Goal: Navigation & Orientation: Find specific page/section

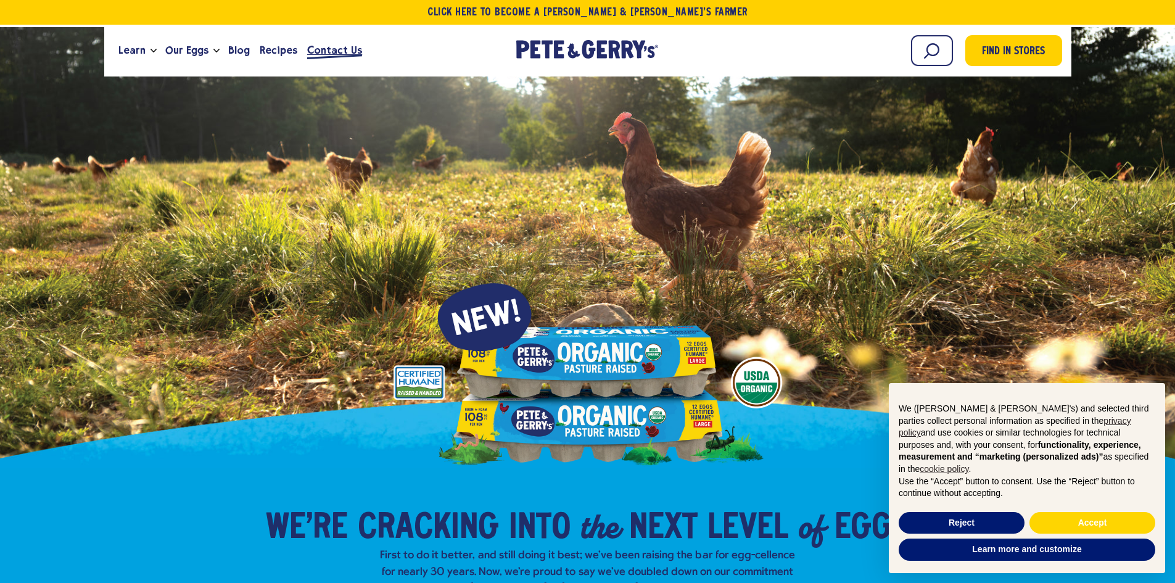
click at [343, 54] on span "Contact Us" at bounding box center [334, 50] width 55 height 15
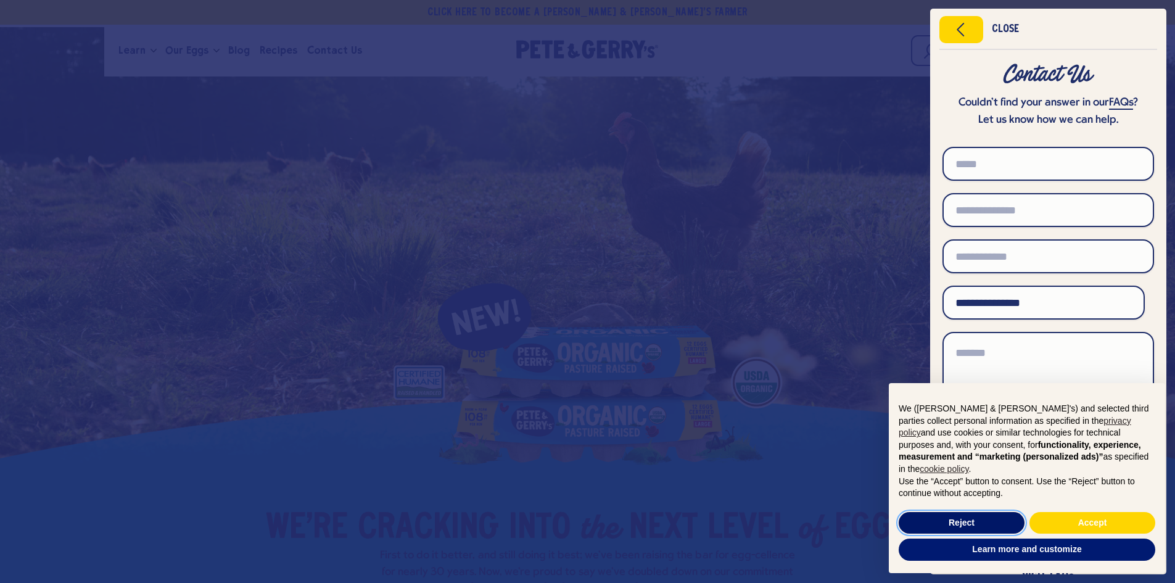
click at [992, 520] on button "Reject" at bounding box center [961, 523] width 126 height 22
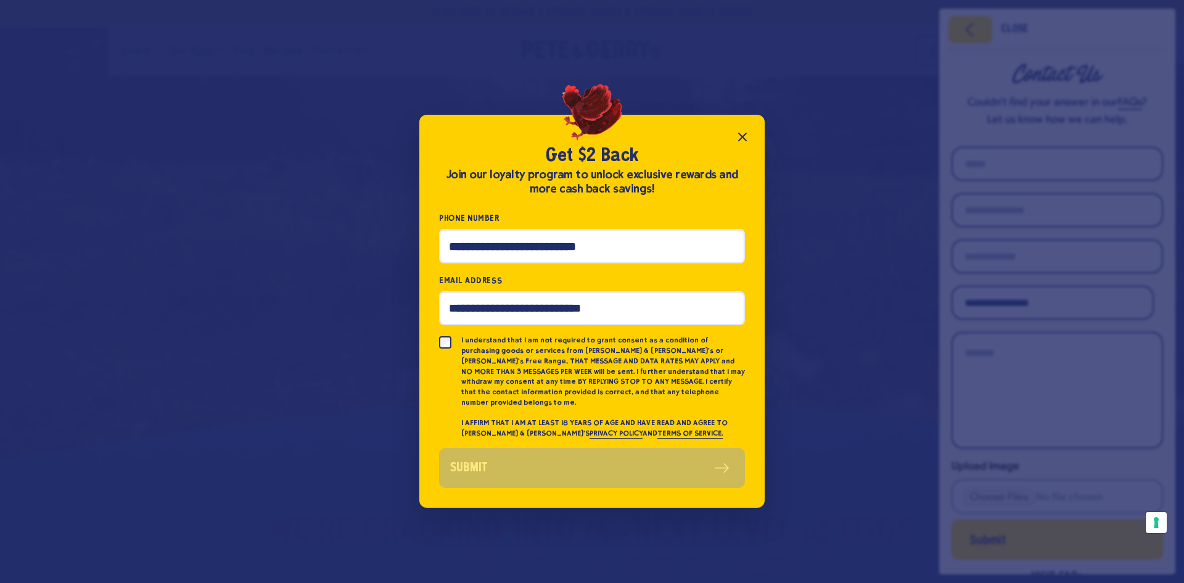
click at [749, 138] on icon "Close popup" at bounding box center [742, 136] width 15 height 15
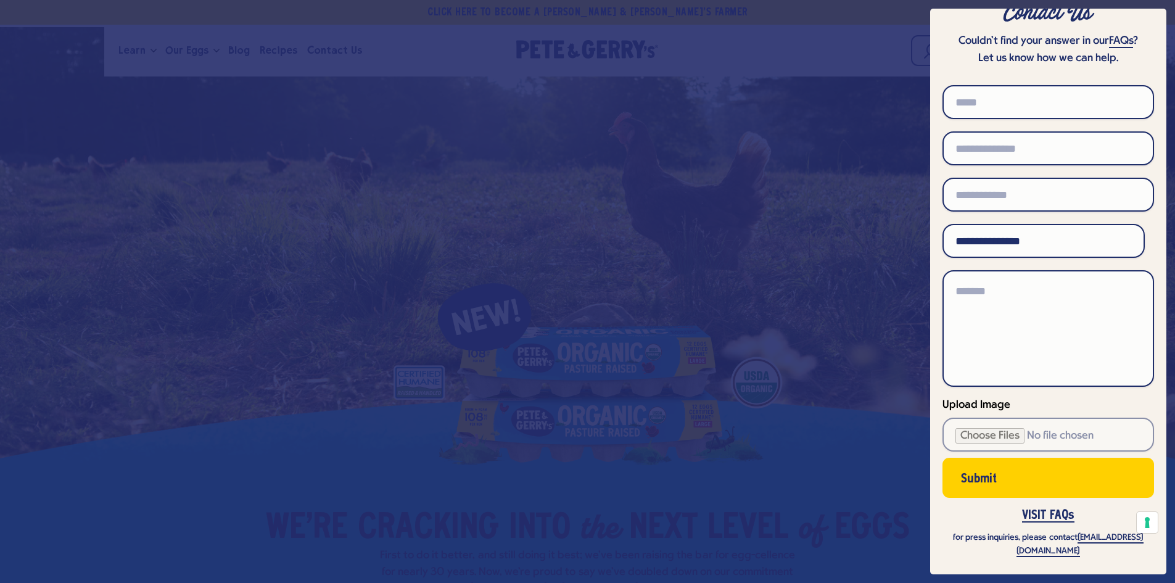
click at [856, 123] on div at bounding box center [587, 291] width 1175 height 583
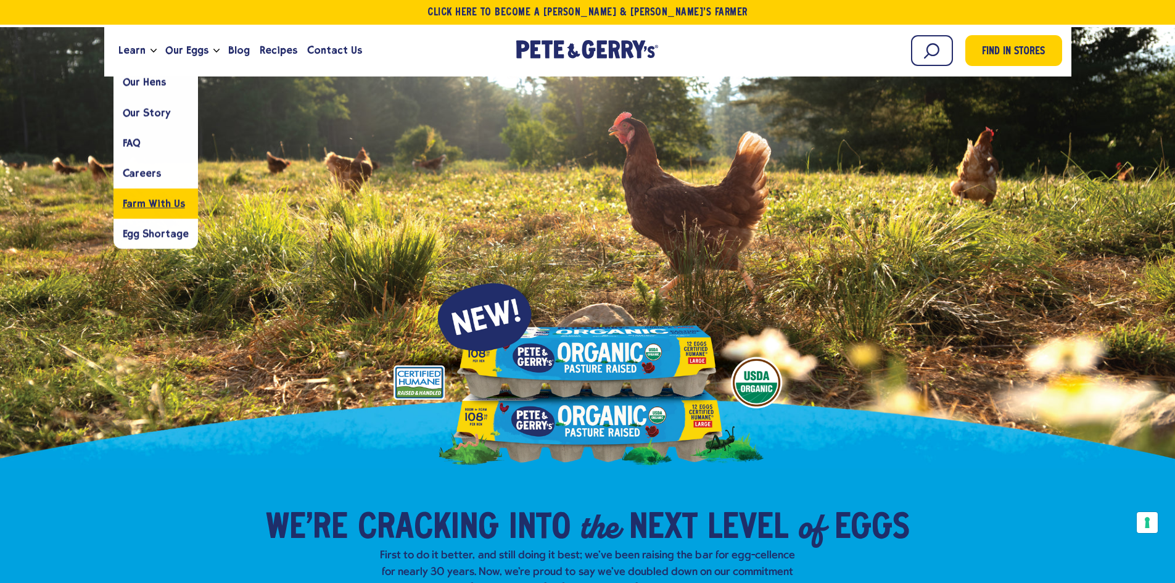
click at [165, 202] on span "Farm With Us" at bounding box center [154, 203] width 62 height 12
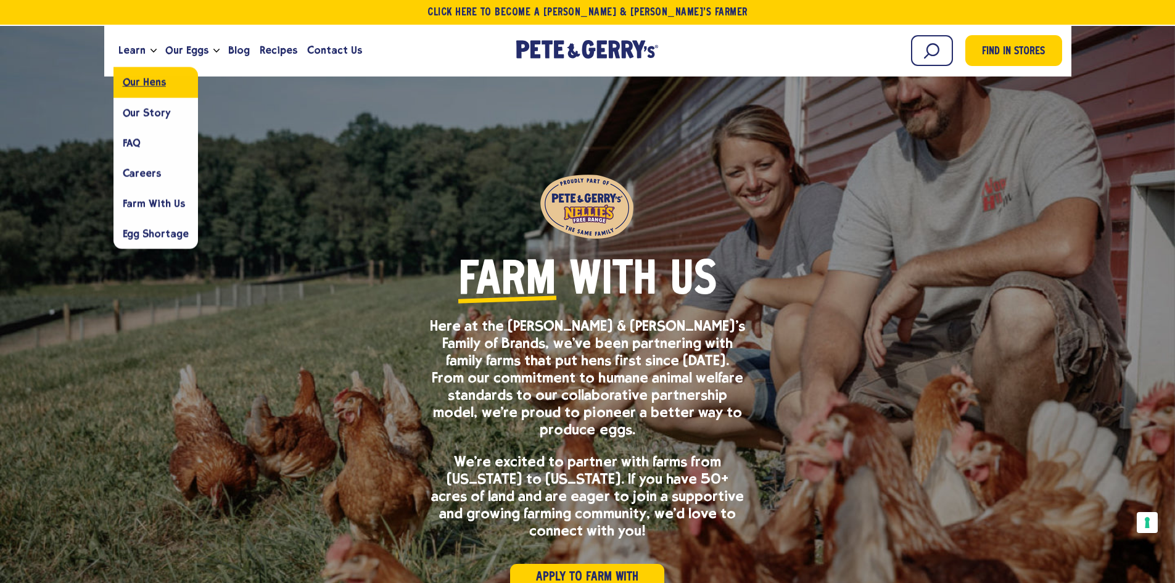
click at [139, 84] on span "Our Hens" at bounding box center [144, 82] width 43 height 12
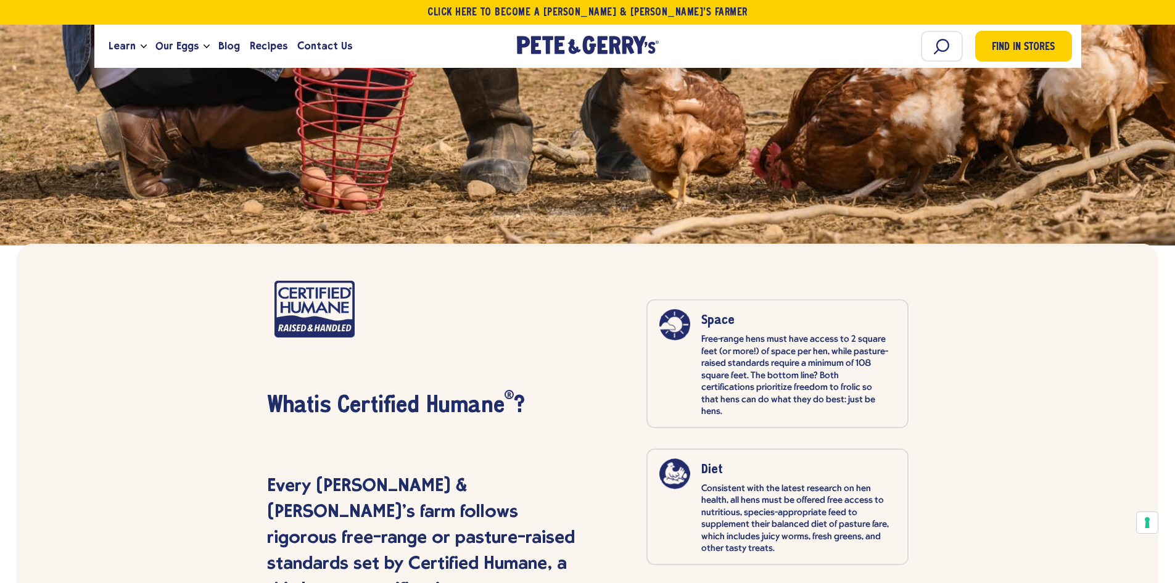
scroll to position [5611, 0]
